Goal: Obtain resource: Obtain resource

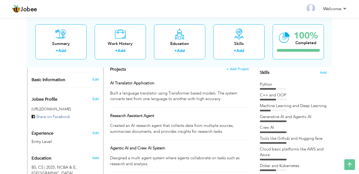
scroll to position [133, 0]
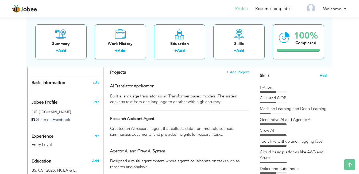
click at [323, 76] on span "Add" at bounding box center [322, 75] width 7 height 5
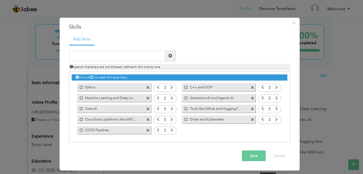
click at [192, 117] on label "Doker and Kubernetes" at bounding box center [215, 118] width 54 height 7
click at [192, 117] on label "Doker and Kubernetes" at bounding box center [215, 118] width 53 height 7
click at [253, 118] on span at bounding box center [252, 119] width 3 height 3
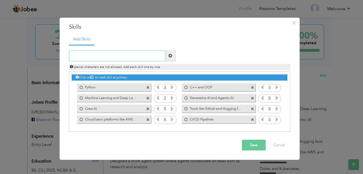
click at [123, 55] on input "text" at bounding box center [117, 55] width 96 height 11
type input "Docker and Kubernetes clusters"
click at [170, 56] on span at bounding box center [170, 56] width 4 height 4
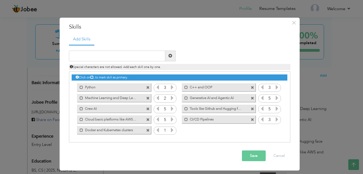
click at [253, 154] on button "Save" at bounding box center [254, 155] width 24 height 11
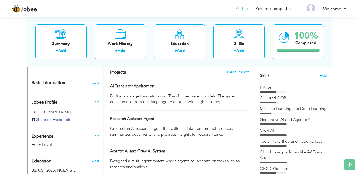
click at [324, 76] on span "Add" at bounding box center [322, 75] width 7 height 5
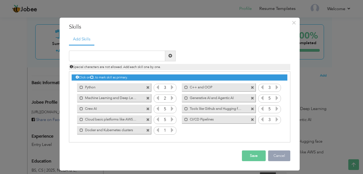
click at [279, 157] on button "Cancel" at bounding box center [279, 155] width 22 height 11
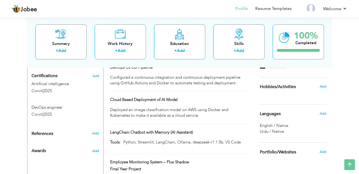
scroll to position [248, 0]
click at [96, 131] on span "Add" at bounding box center [95, 133] width 7 height 5
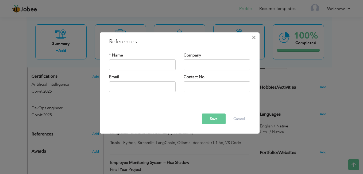
click at [256, 35] on button "×" at bounding box center [253, 37] width 9 height 9
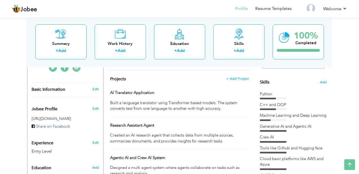
scroll to position [126, 0]
click at [325, 83] on span "Add" at bounding box center [322, 82] width 7 height 5
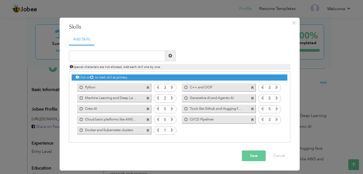
click at [172, 130] on icon at bounding box center [172, 129] width 5 height 5
click at [157, 129] on icon at bounding box center [157, 129] width 5 height 5
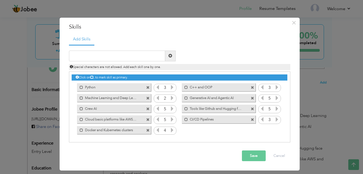
click at [248, 157] on button "Save" at bounding box center [254, 155] width 24 height 11
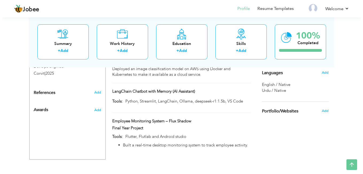
scroll to position [290, 0]
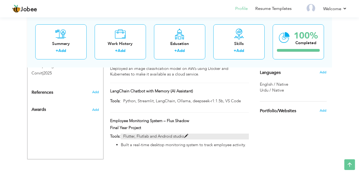
click at [190, 135] on p "Flutter, Flutlab and Android studio" at bounding box center [184, 136] width 128 height 6
type input "Employee Monitoring System – Flux Shadow"
type input "Final Year Project"
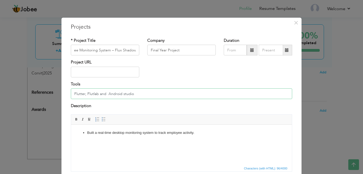
scroll to position [0, 0]
click at [133, 93] on input "Flutter, Flutlab and Android studio" at bounding box center [181, 93] width 221 height 11
type input "F"
click at [294, 20] on span "×" at bounding box center [296, 23] width 5 height 10
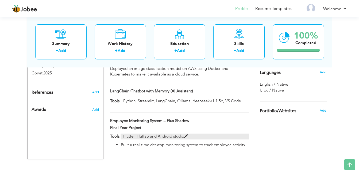
click at [177, 136] on p "Flutter, Flutlab and Android studio" at bounding box center [184, 136] width 128 height 6
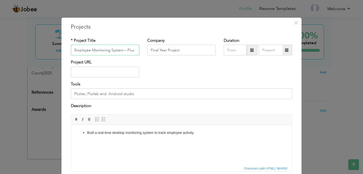
scroll to position [0, 13]
click at [156, 93] on input "Flutter, Flutlab and Android studio" at bounding box center [181, 93] width 221 height 11
type input "F"
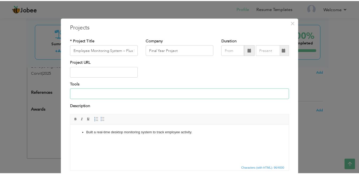
scroll to position [41, 0]
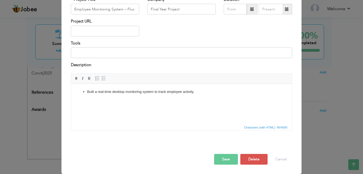
click at [224, 163] on button "Save" at bounding box center [226, 159] width 24 height 11
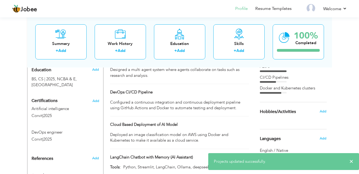
scroll to position [290, 0]
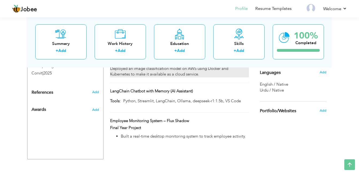
drag, startPoint x: 208, startPoint y: 116, endPoint x: 206, endPoint y: 68, distance: 47.8
click at [206, 68] on div "Projects + Add Project AI Translator Application AI Translator Application DevO…" at bounding box center [179, 26] width 144 height 238
drag, startPoint x: 201, startPoint y: 131, endPoint x: 212, endPoint y: 74, distance: 58.1
click at [211, 70] on div "Projects + Add Project AI Translator Application AI Translator Application DevO…" at bounding box center [179, 26] width 144 height 238
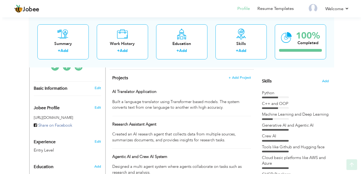
scroll to position [143, 0]
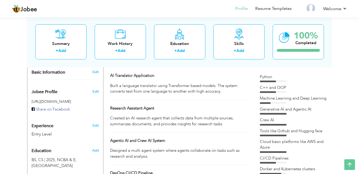
drag, startPoint x: 224, startPoint y: 123, endPoint x: 237, endPoint y: 95, distance: 30.2
click at [237, 95] on div "Projects + Add Project AI Translator Application AI Translator Application DevO…" at bounding box center [179, 172] width 144 height 238
drag, startPoint x: 222, startPoint y: 117, endPoint x: 196, endPoint y: 110, distance: 26.8
click at [196, 110] on div "Research Assistant Agent Research Assistant Agent" at bounding box center [179, 118] width 138 height 27
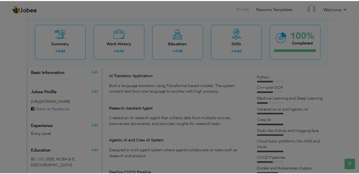
scroll to position [0, 0]
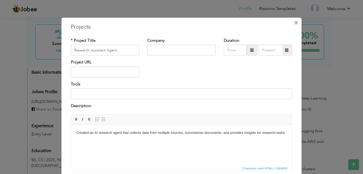
click at [296, 25] on span "×" at bounding box center [296, 23] width 5 height 10
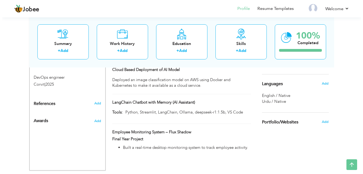
scroll to position [290, 0]
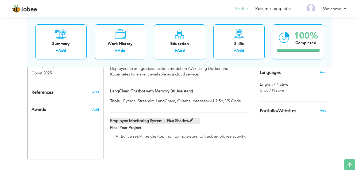
click at [185, 122] on label "Employee Monitoring System – Flux Shadow" at bounding box center [155, 121] width 90 height 6
type input "Employee Monitoring System – Flux Shadow"
type input "Final Year Project"
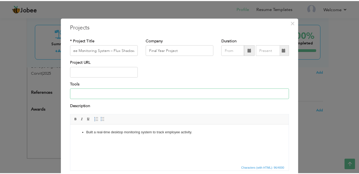
scroll to position [0, 0]
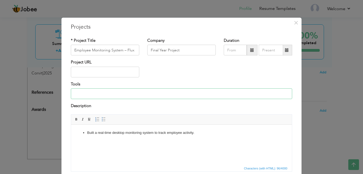
click at [91, 93] on input at bounding box center [181, 93] width 221 height 11
click at [182, 120] on span "Editor toolbars Basic Styles Bold Italic Underline Paragraph Insert/Remove Numb…" at bounding box center [181, 119] width 221 height 10
click at [294, 22] on span "×" at bounding box center [296, 23] width 5 height 10
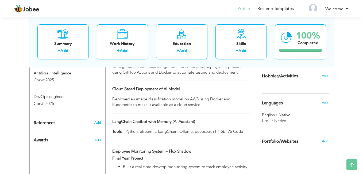
scroll to position [278, 0]
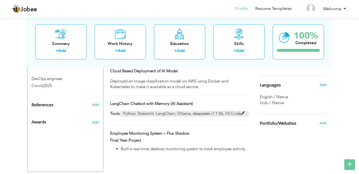
click at [123, 113] on p "Python, Streamlit, LangChain, Ollama, deepseek-r1:1.5b, VS Code" at bounding box center [184, 114] width 128 height 6
type input "LangChain Chatbot with Memory (AI Assistant)"
type input "Python, Streamlit, LangChain, Ollama, deepseek-r1:1.5b, VS Code"
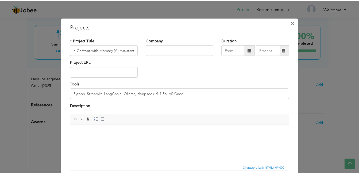
scroll to position [0, 0]
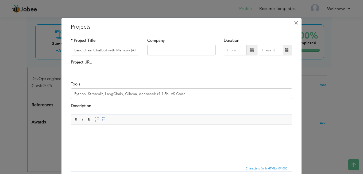
click at [294, 21] on span "×" at bounding box center [296, 23] width 5 height 10
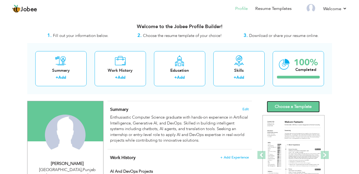
click at [287, 103] on link "Choose a Template" at bounding box center [293, 106] width 53 height 11
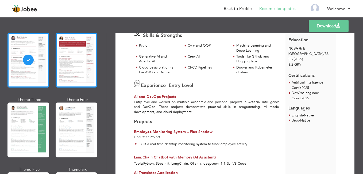
scroll to position [35, 0]
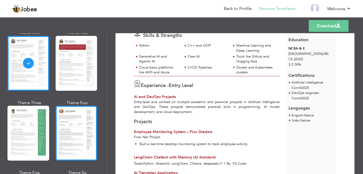
click at [68, 126] on div at bounding box center [77, 133] width 42 height 55
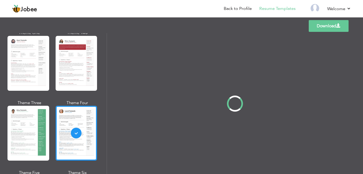
scroll to position [0, 0]
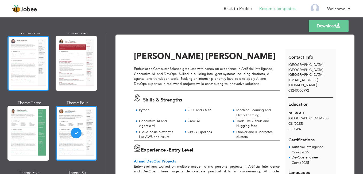
click at [30, 75] on div at bounding box center [28, 63] width 42 height 55
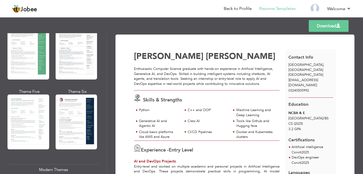
scroll to position [116, 0]
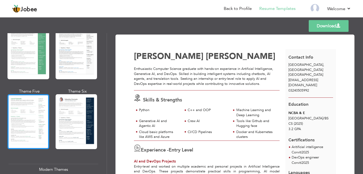
click at [35, 107] on div at bounding box center [28, 121] width 42 height 55
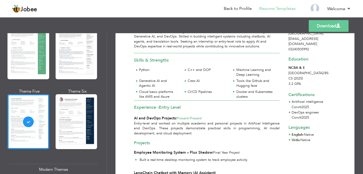
scroll to position [37, 0]
click at [335, 26] on link "Download" at bounding box center [328, 26] width 40 height 12
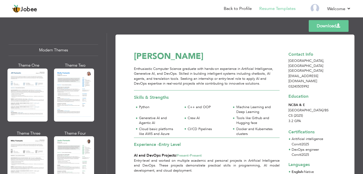
scroll to position [243, 0]
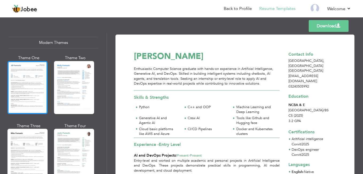
click at [29, 88] on div at bounding box center [27, 87] width 40 height 53
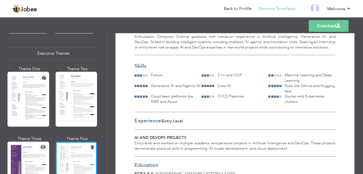
scroll to position [376, 0]
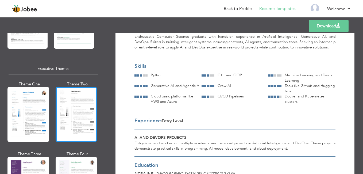
click at [74, 106] on div at bounding box center [77, 114] width 42 height 55
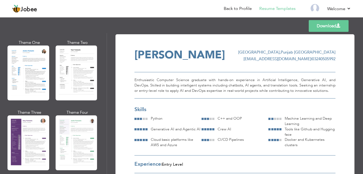
scroll to position [0, 0]
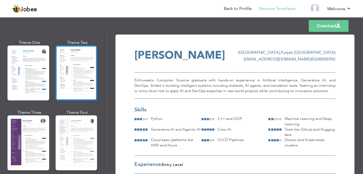
click at [68, 78] on div at bounding box center [77, 72] width 42 height 55
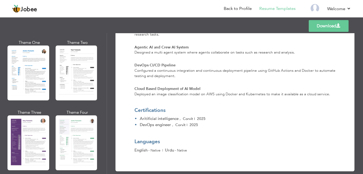
scroll to position [291, 0]
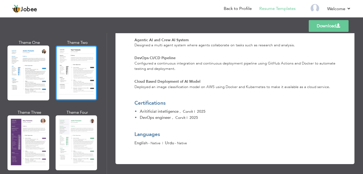
click at [64, 92] on div at bounding box center [77, 72] width 42 height 55
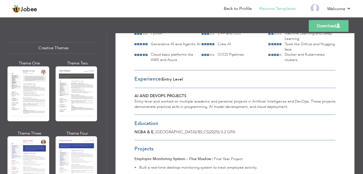
scroll to position [636, 0]
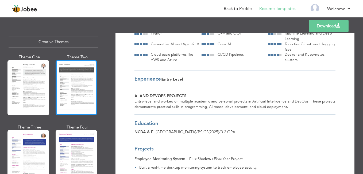
click at [71, 100] on div at bounding box center [77, 87] width 42 height 55
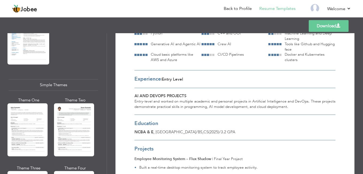
scroll to position [948, 0]
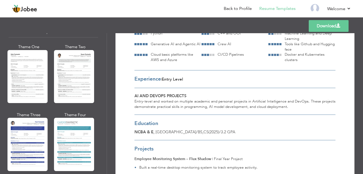
click at [73, 131] on div at bounding box center [74, 144] width 40 height 53
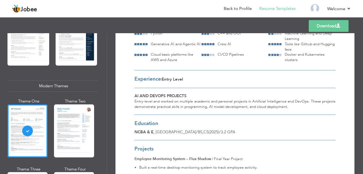
scroll to position [214, 0]
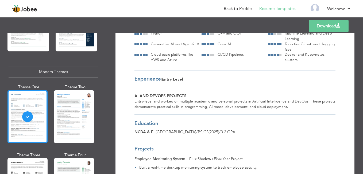
click at [28, 109] on div at bounding box center [27, 116] width 40 height 53
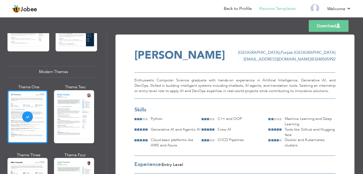
click at [28, 116] on div at bounding box center [27, 116] width 40 height 53
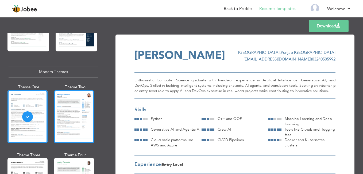
click at [68, 100] on div at bounding box center [74, 116] width 40 height 53
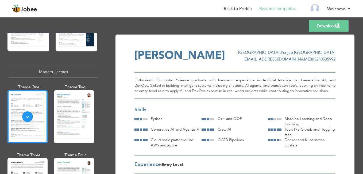
click at [74, 69] on div "Modern Themes" at bounding box center [53, 71] width 89 height 11
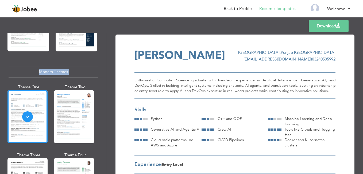
click at [74, 69] on div "Modern Themes" at bounding box center [53, 71] width 89 height 11
drag, startPoint x: 74, startPoint y: 69, endPoint x: 97, endPoint y: 71, distance: 23.0
click at [97, 71] on div "Professional Themes Theme One Theme Two Theme Three Theme Six" at bounding box center [53, 103] width 107 height 140
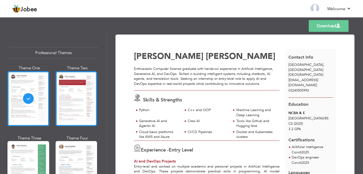
click at [82, 100] on div at bounding box center [77, 98] width 42 height 55
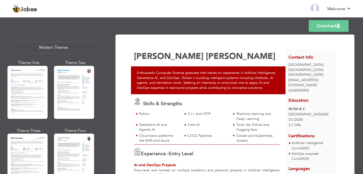
scroll to position [247, 0]
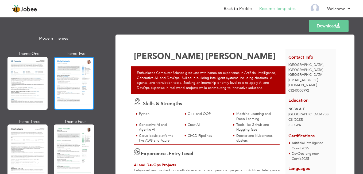
click at [75, 86] on div at bounding box center [74, 83] width 40 height 53
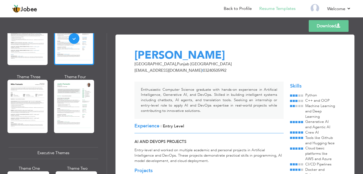
scroll to position [312, 0]
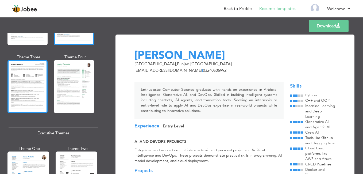
click at [41, 85] on div at bounding box center [27, 86] width 40 height 53
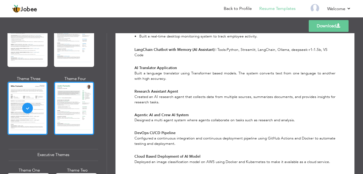
scroll to position [291, 0]
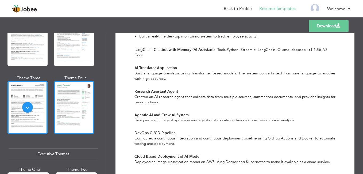
click at [83, 103] on div at bounding box center [74, 107] width 40 height 53
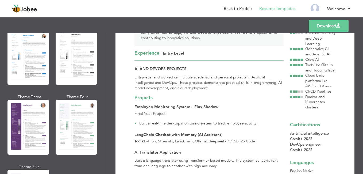
scroll to position [430, 0]
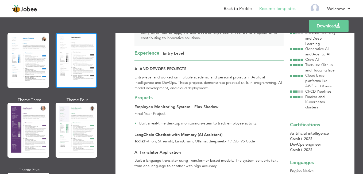
click at [81, 69] on div at bounding box center [77, 60] width 42 height 55
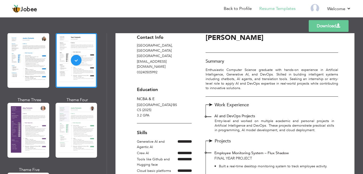
scroll to position [0, 0]
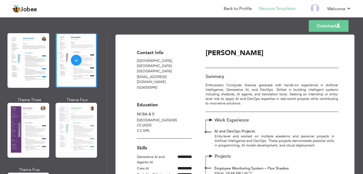
click at [335, 22] on link "Download" at bounding box center [328, 26] width 40 height 12
click at [290, 59] on p at bounding box center [254, 60] width 99 height 5
click at [196, 100] on div "Contact Info Lahore , Punjab Pakistan abdulghaffar47890@gmail.com 03240505992 E…" at bounding box center [164, 93] width 65 height 90
click at [343, 27] on link "Download" at bounding box center [328, 26] width 40 height 12
